Goal: Transaction & Acquisition: Download file/media

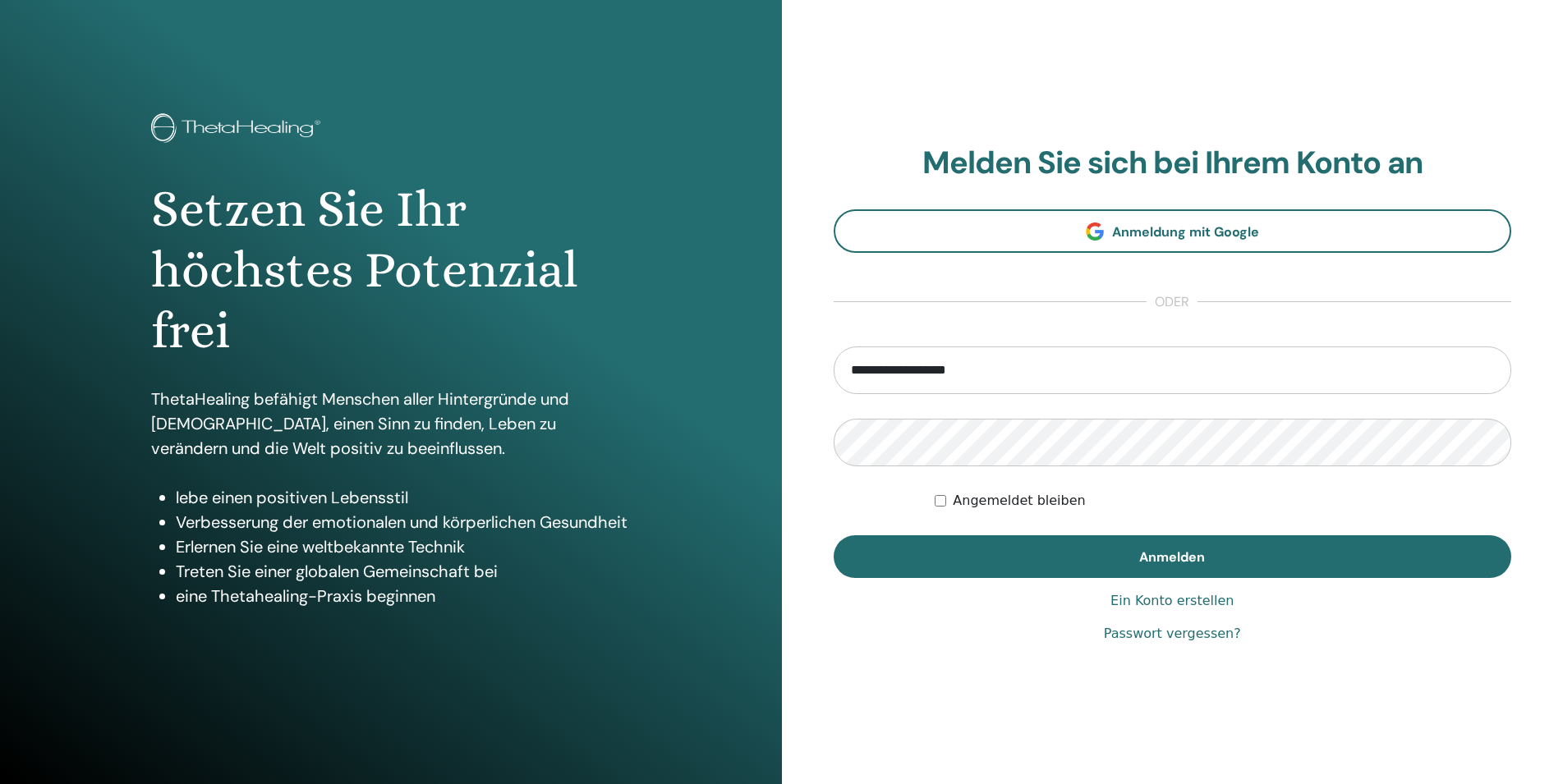
type input "**********"
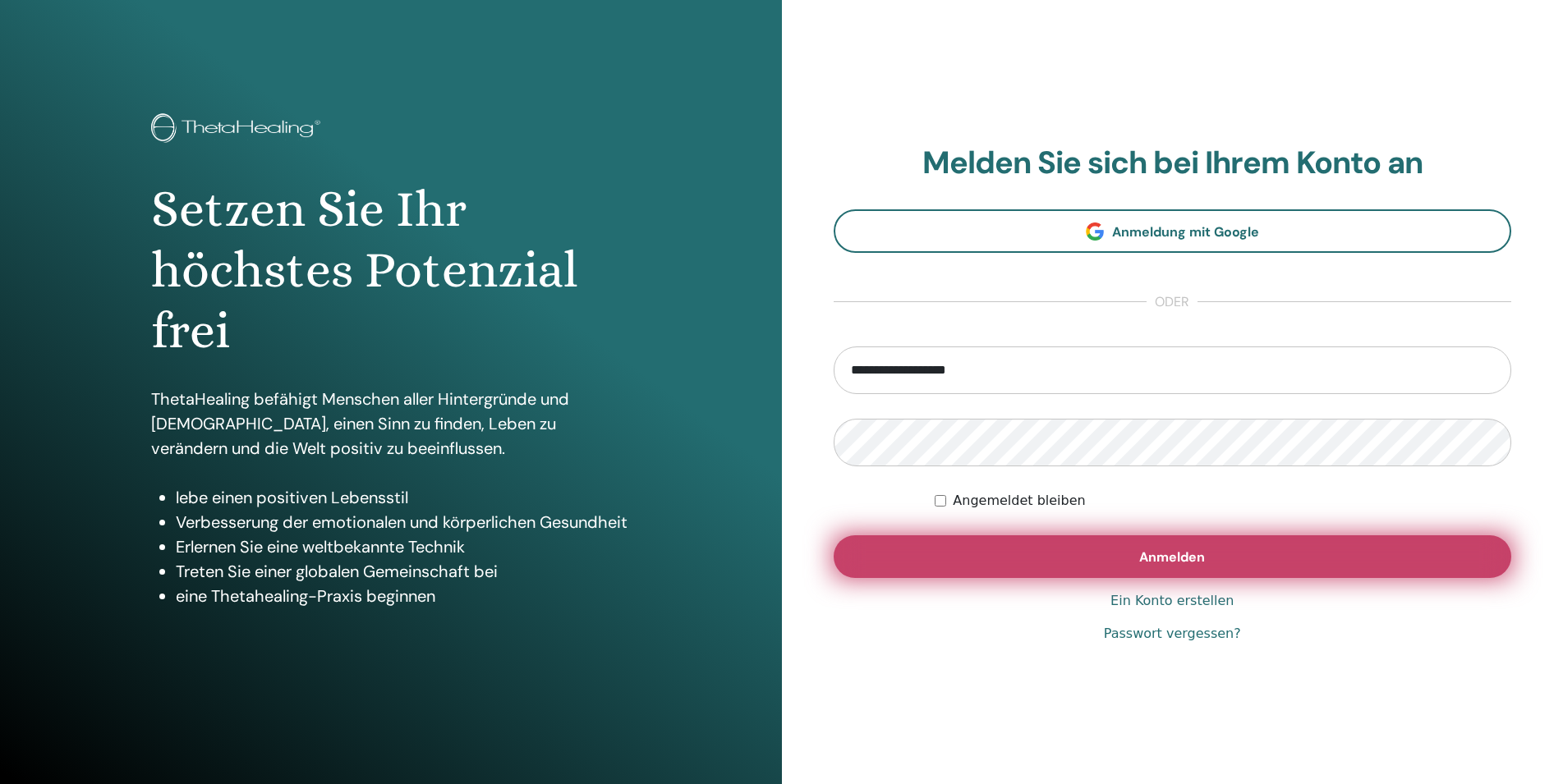
click at [1063, 570] on button "Anmelden" at bounding box center [1172, 556] width 679 height 42
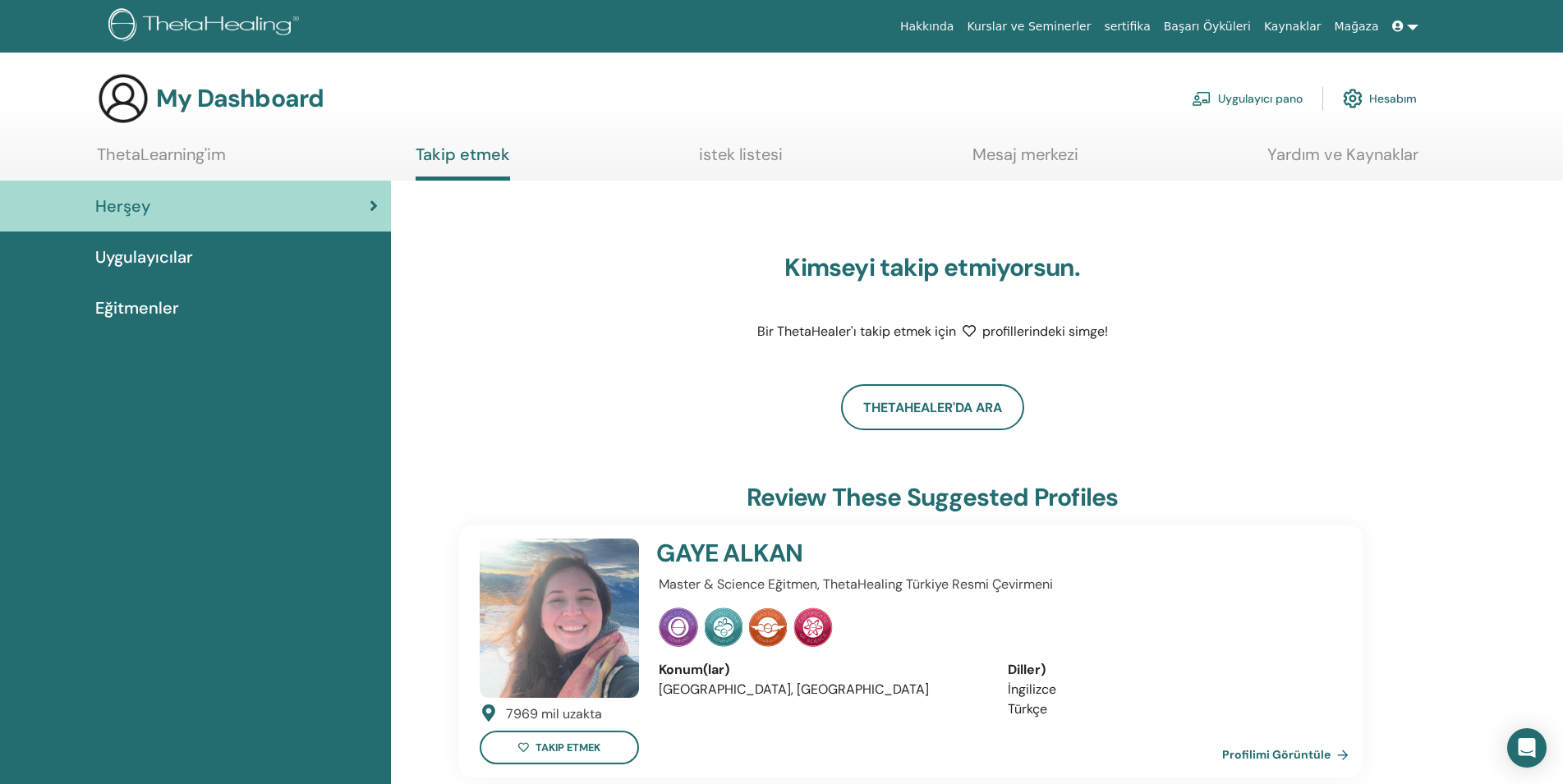
click at [1157, 27] on link "sertifika" at bounding box center [1127, 27] width 59 height 31
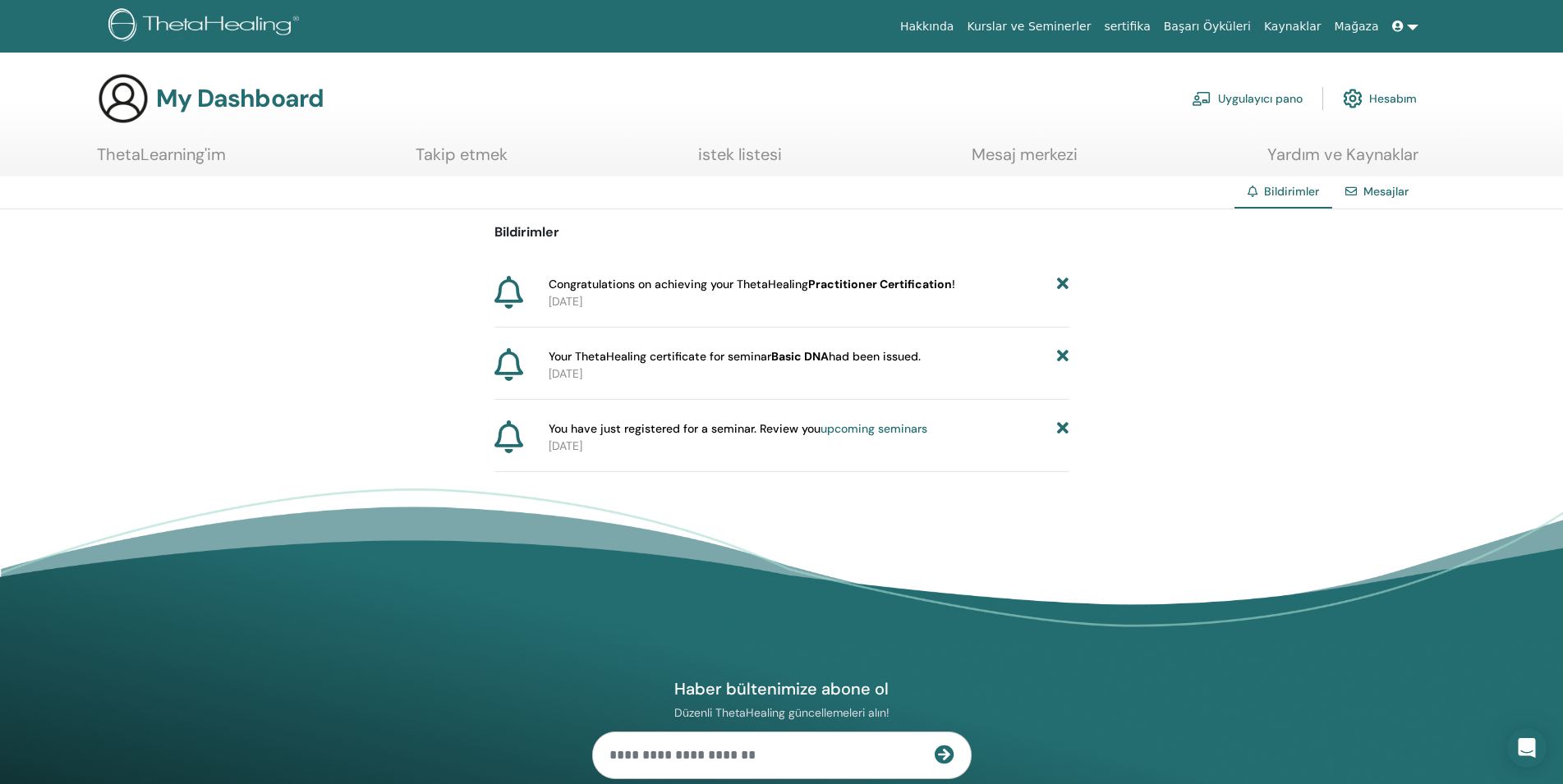
click at [811, 290] on b "Practitioner Certification" at bounding box center [880, 284] width 144 height 15
click at [511, 293] on icon at bounding box center [509, 292] width 29 height 33
click at [961, 384] on div "Your ThetaHealing certificate for seminar Basic DNA had been issued. 2025-09-26" at bounding box center [782, 374] width 575 height 51
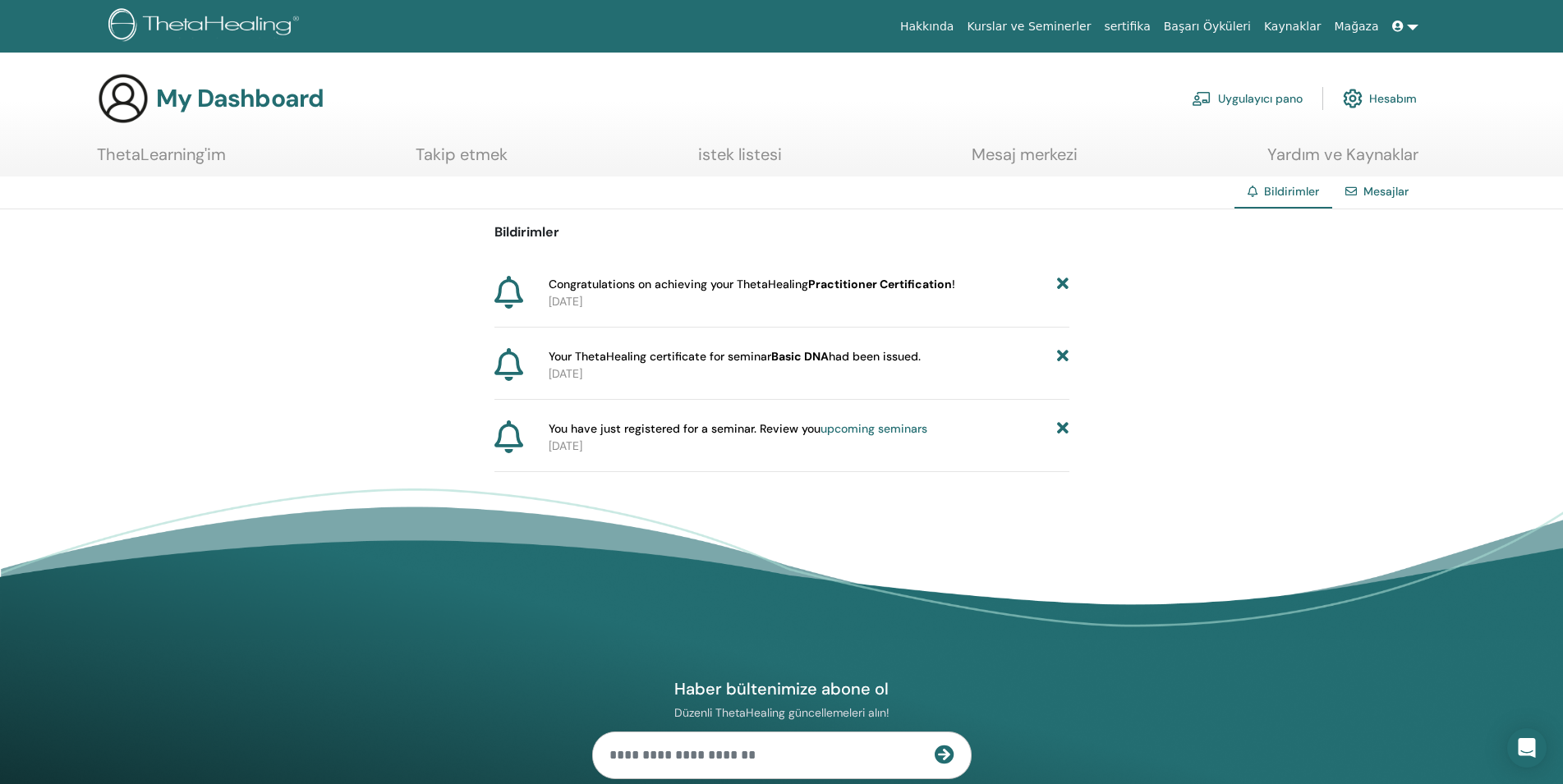
click at [961, 384] on div "Your ThetaHealing certificate for seminar Basic DNA had been issued. 2025-09-26" at bounding box center [782, 374] width 575 height 51
click at [778, 289] on span "Congratulations on achieving your ThetaHealing Practitioner Certification !" at bounding box center [751, 284] width 406 height 17
click at [384, 253] on div "Bildirimler Congratulations on achieving your ThetaHealing Practitioner Certifi…" at bounding box center [781, 341] width 1563 height 262
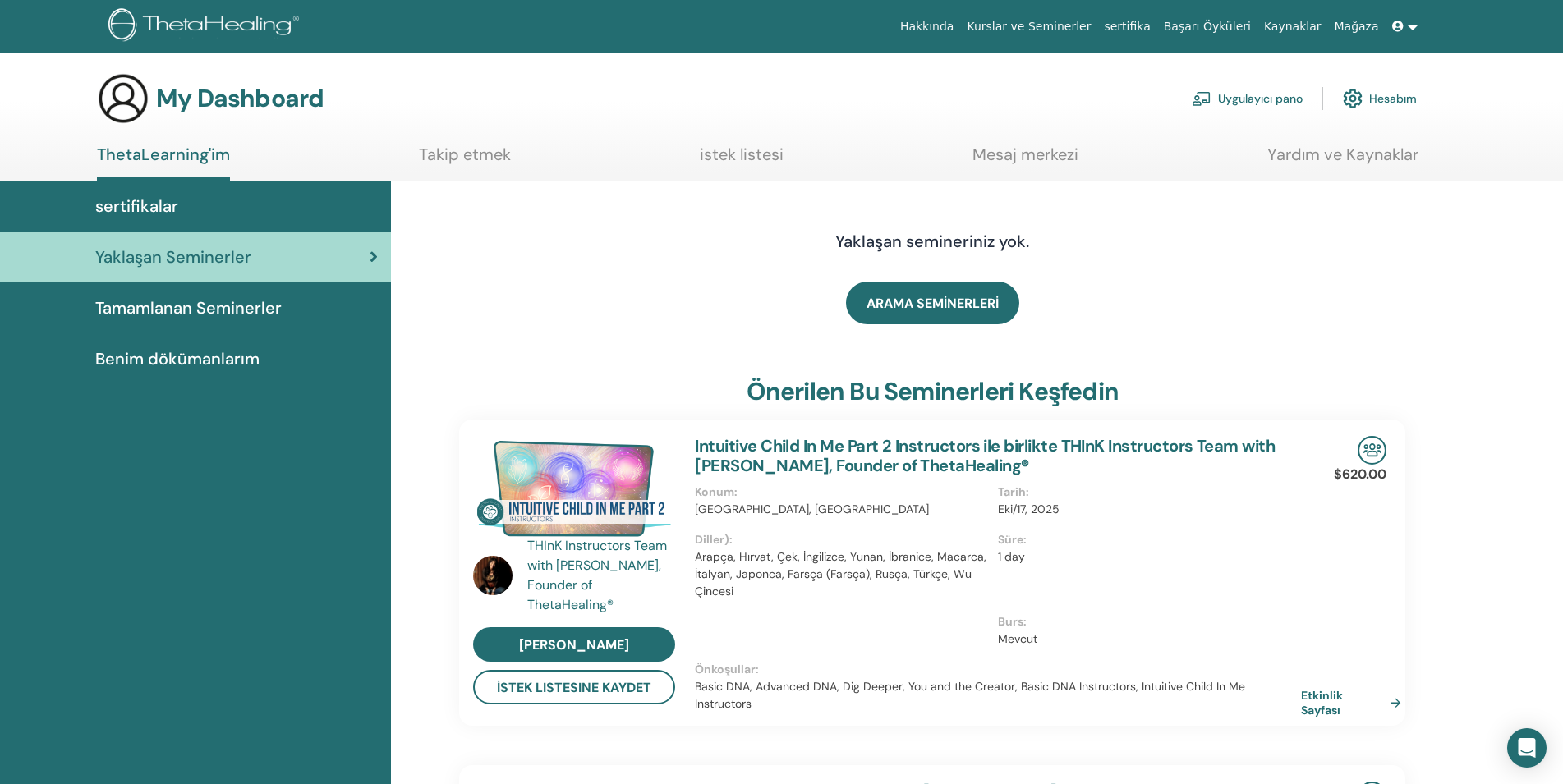
click at [124, 312] on span "Tamamlanan Seminerler" at bounding box center [189, 308] width 186 height 25
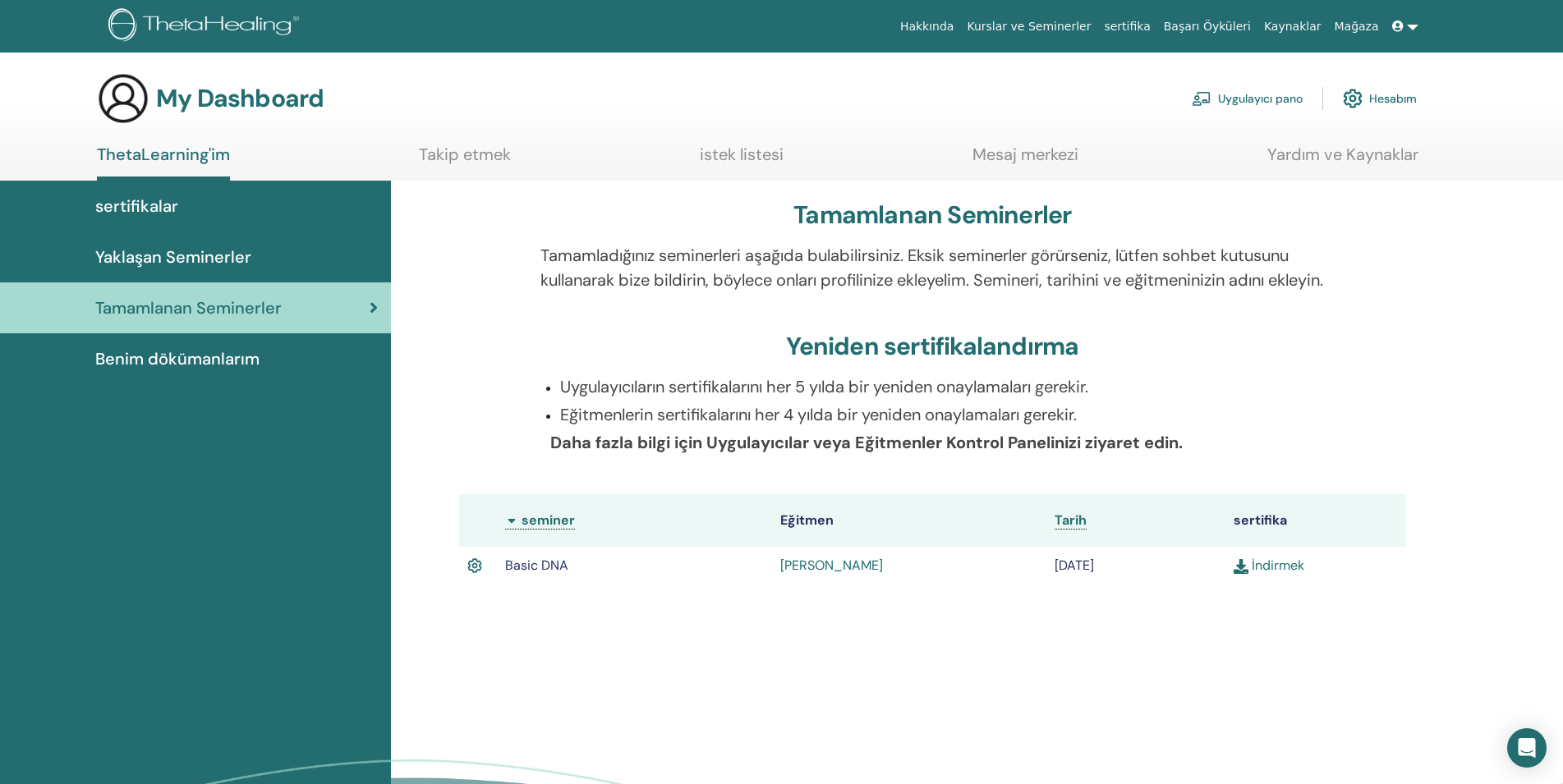
click at [1236, 574] on img at bounding box center [1241, 566] width 15 height 15
click at [1241, 574] on img at bounding box center [1241, 566] width 15 height 15
click at [1283, 574] on link "İndirmek" at bounding box center [1269, 565] width 71 height 17
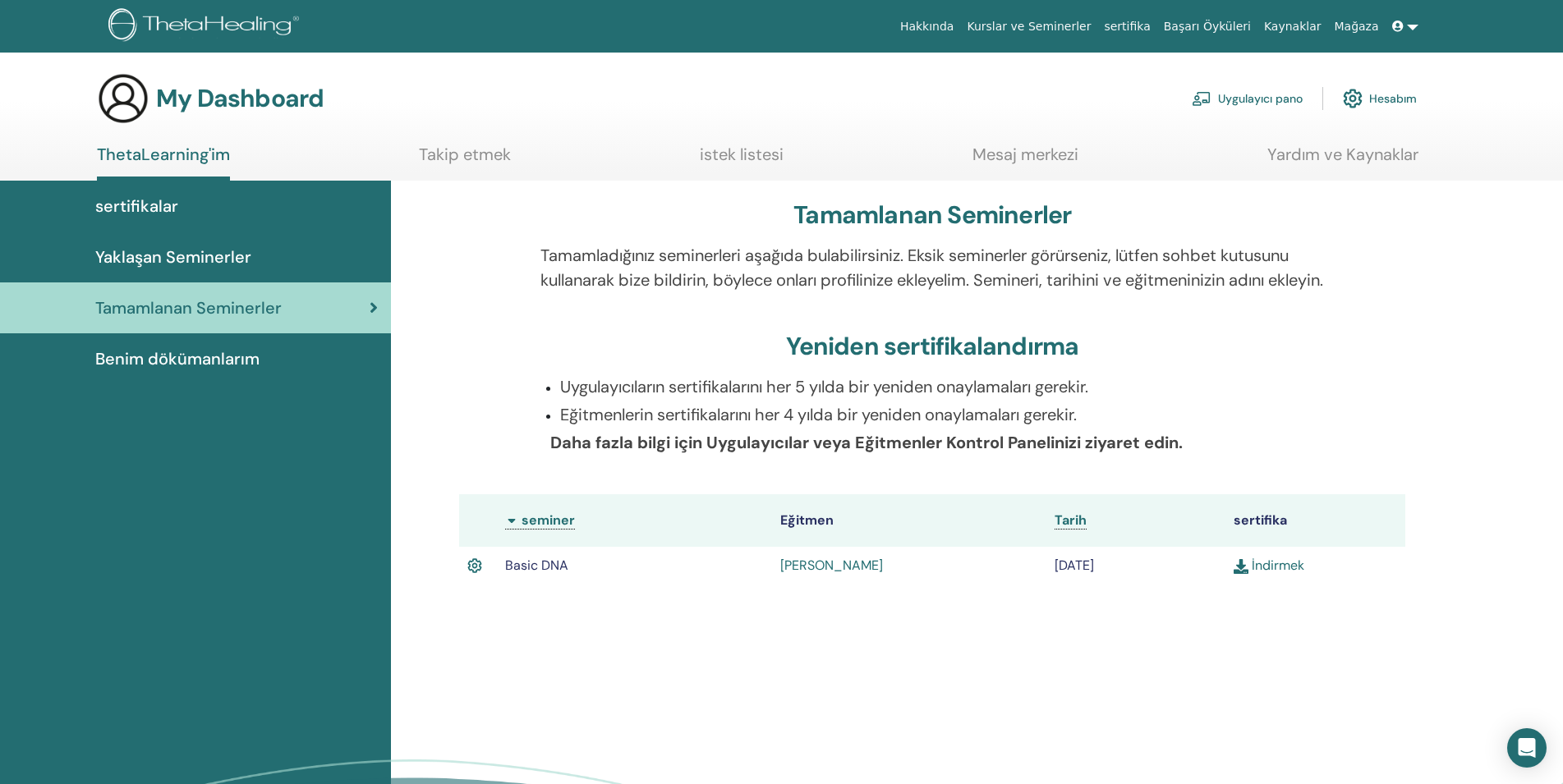
click at [1283, 574] on link "İndirmek" at bounding box center [1269, 565] width 71 height 17
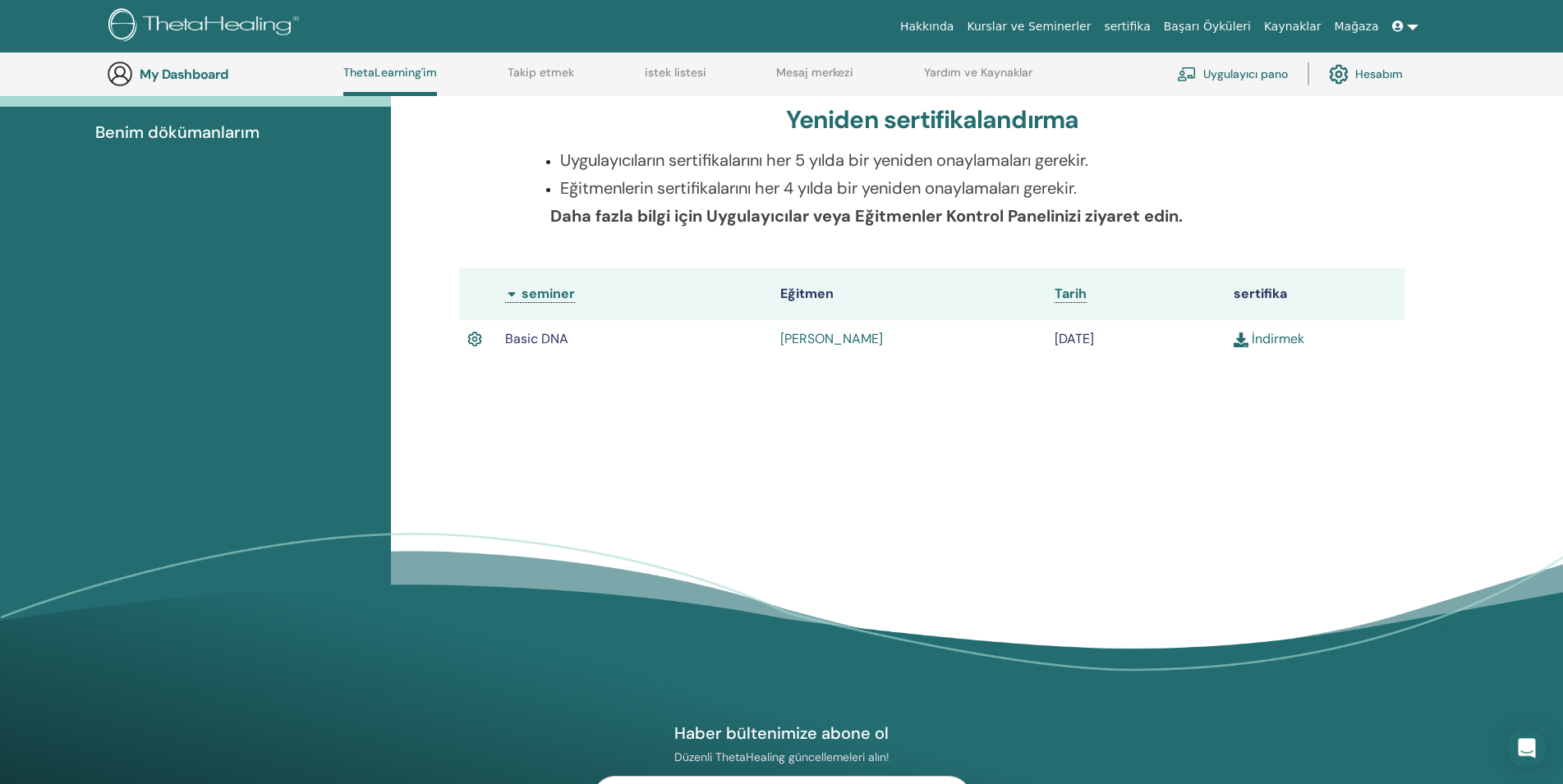
scroll to position [294, 0]
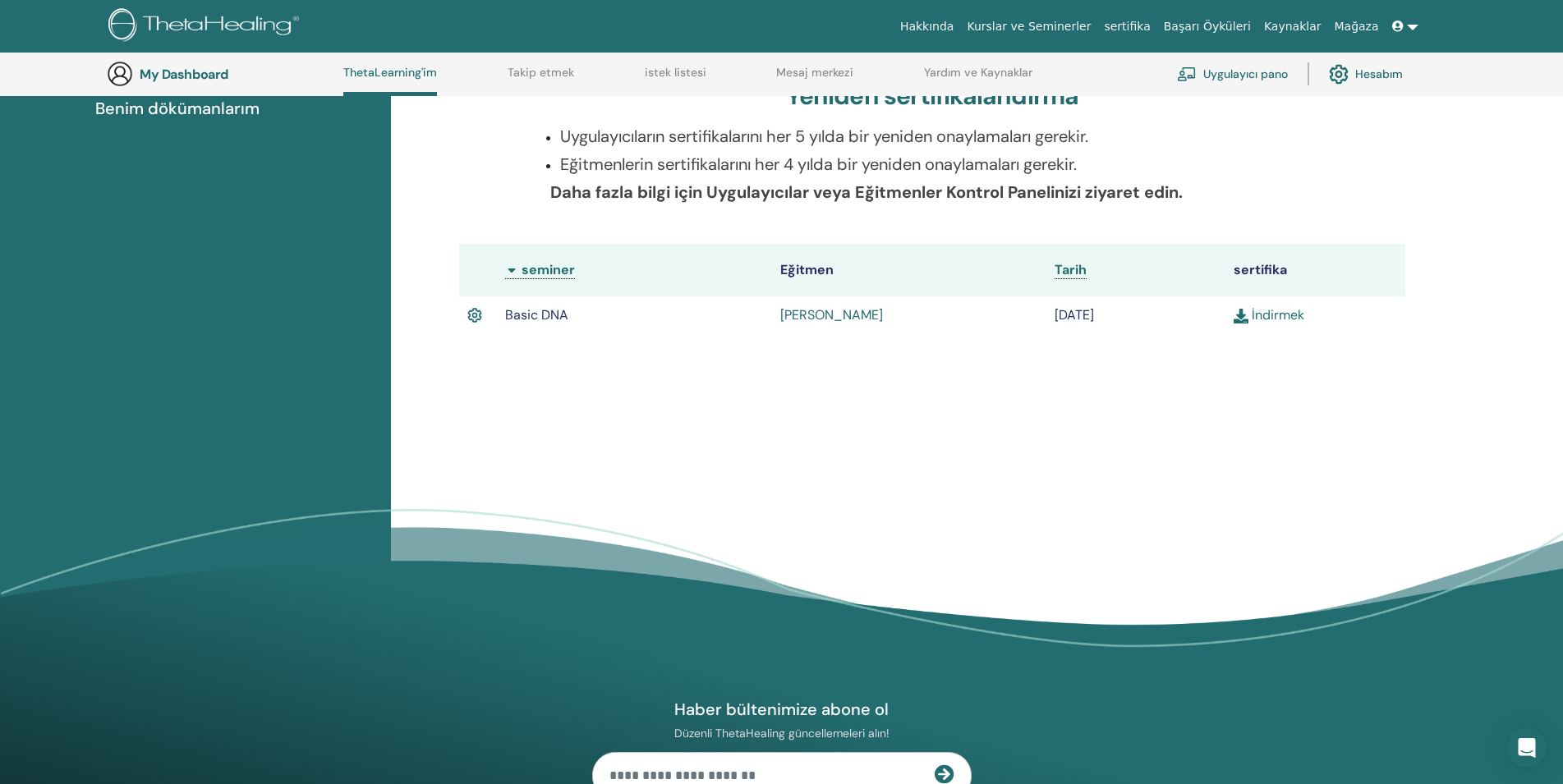
click at [1381, 77] on link "Hesabım" at bounding box center [1366, 74] width 74 height 37
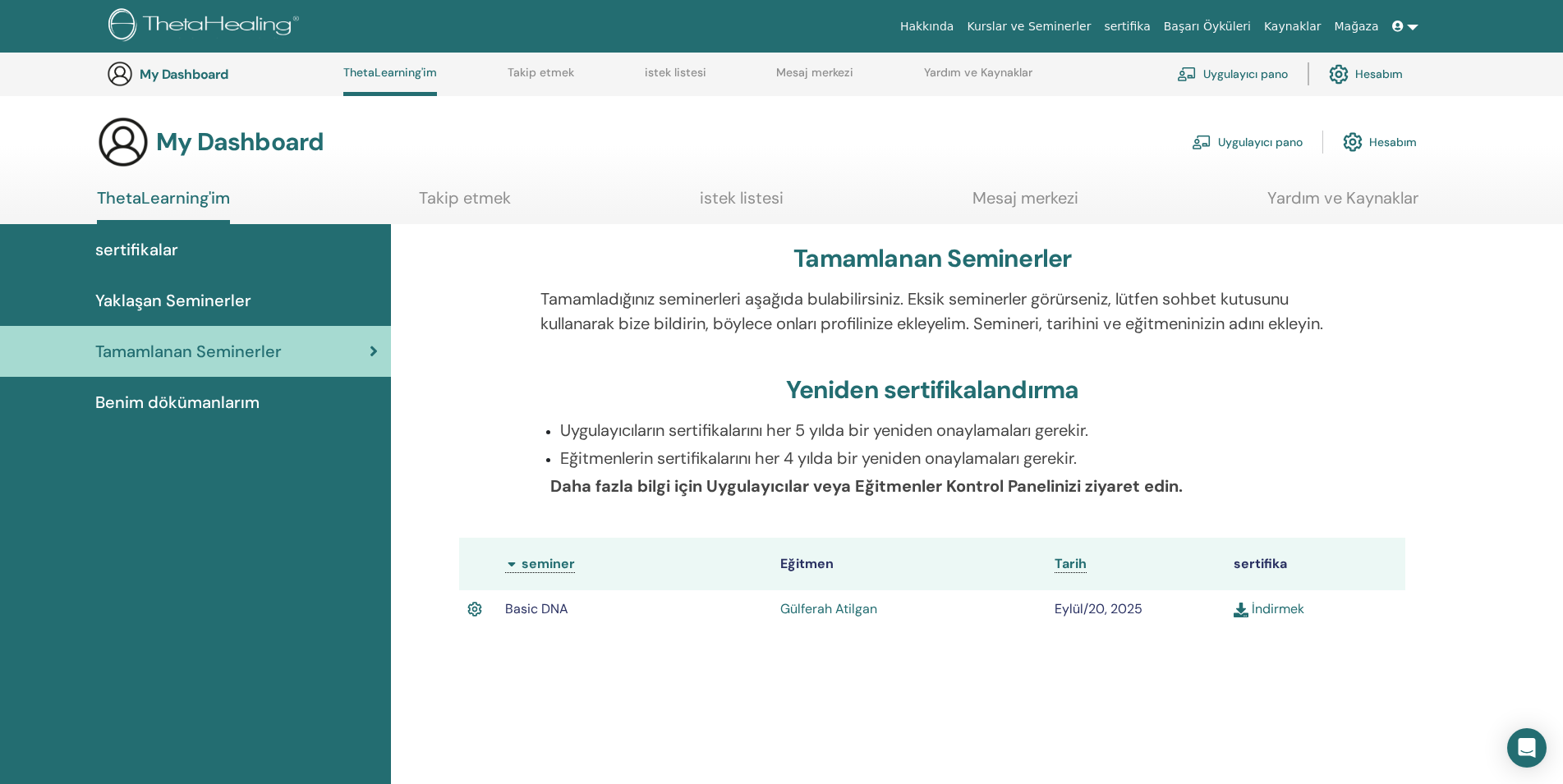
scroll to position [294, 0]
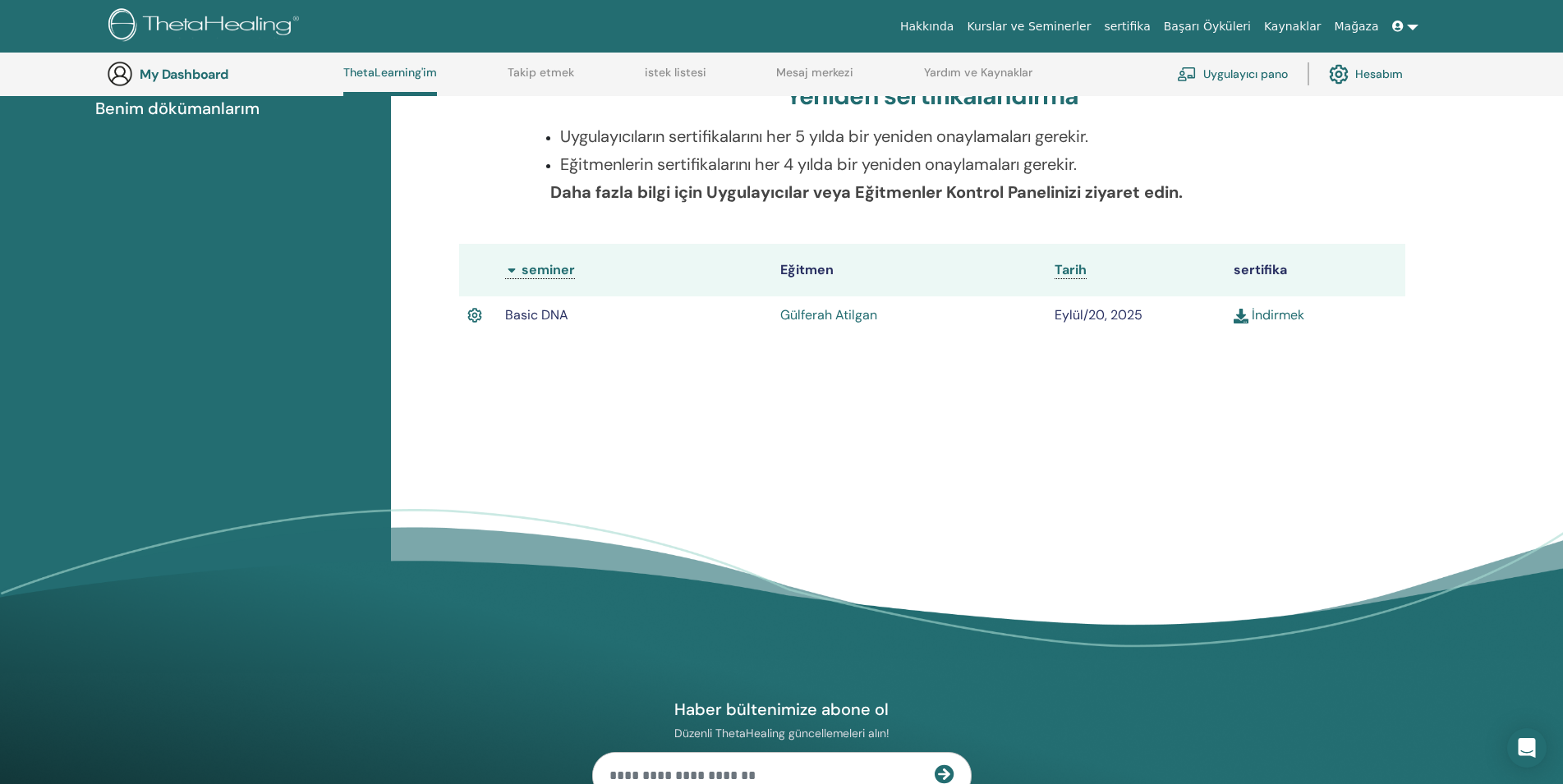
click at [1413, 30] on link at bounding box center [1405, 27] width 39 height 31
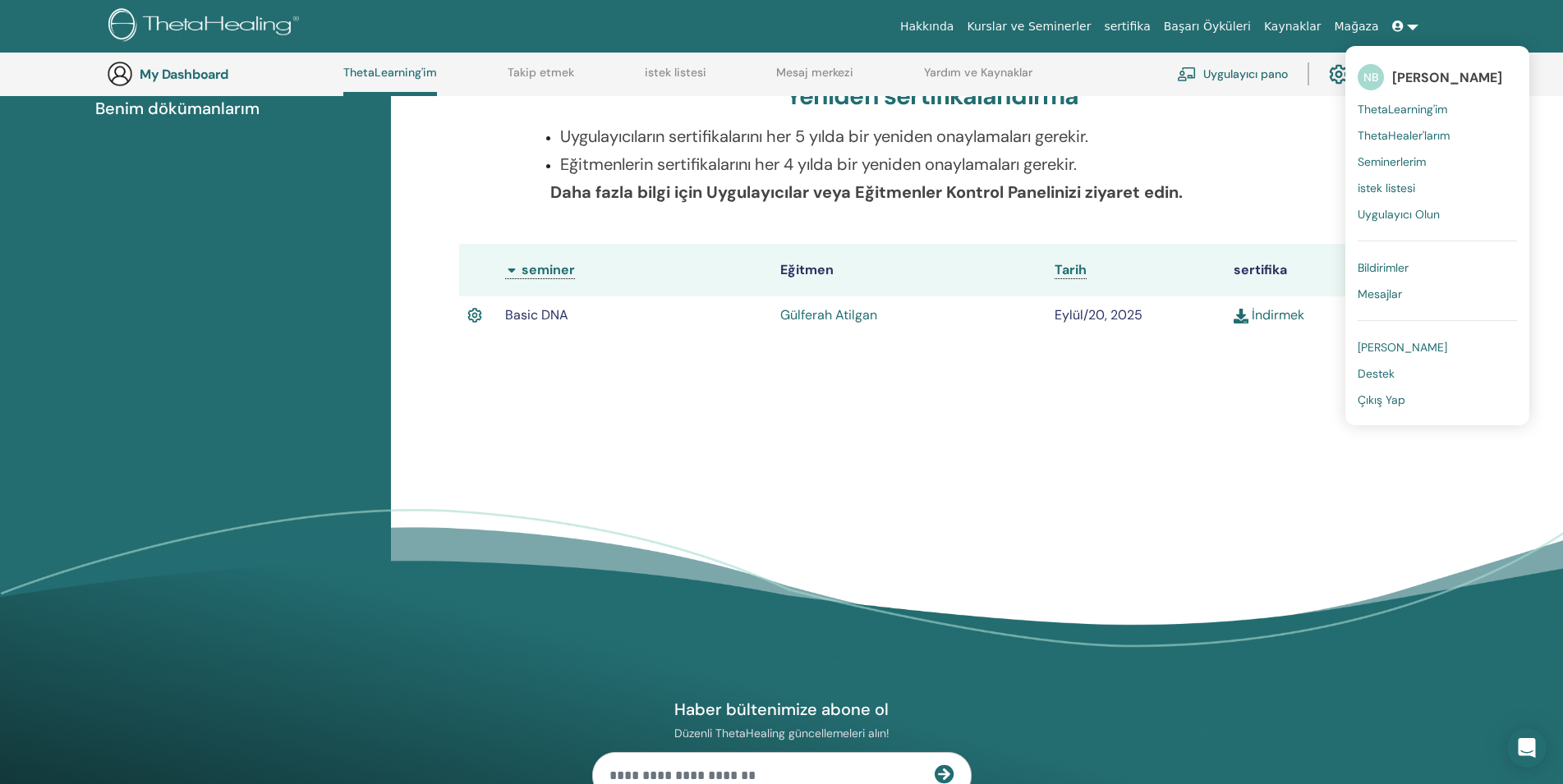
click at [1392, 403] on span "Çıkış Yap" at bounding box center [1381, 400] width 47 height 15
